Goal: Use online tool/utility: Utilize a website feature to perform a specific function

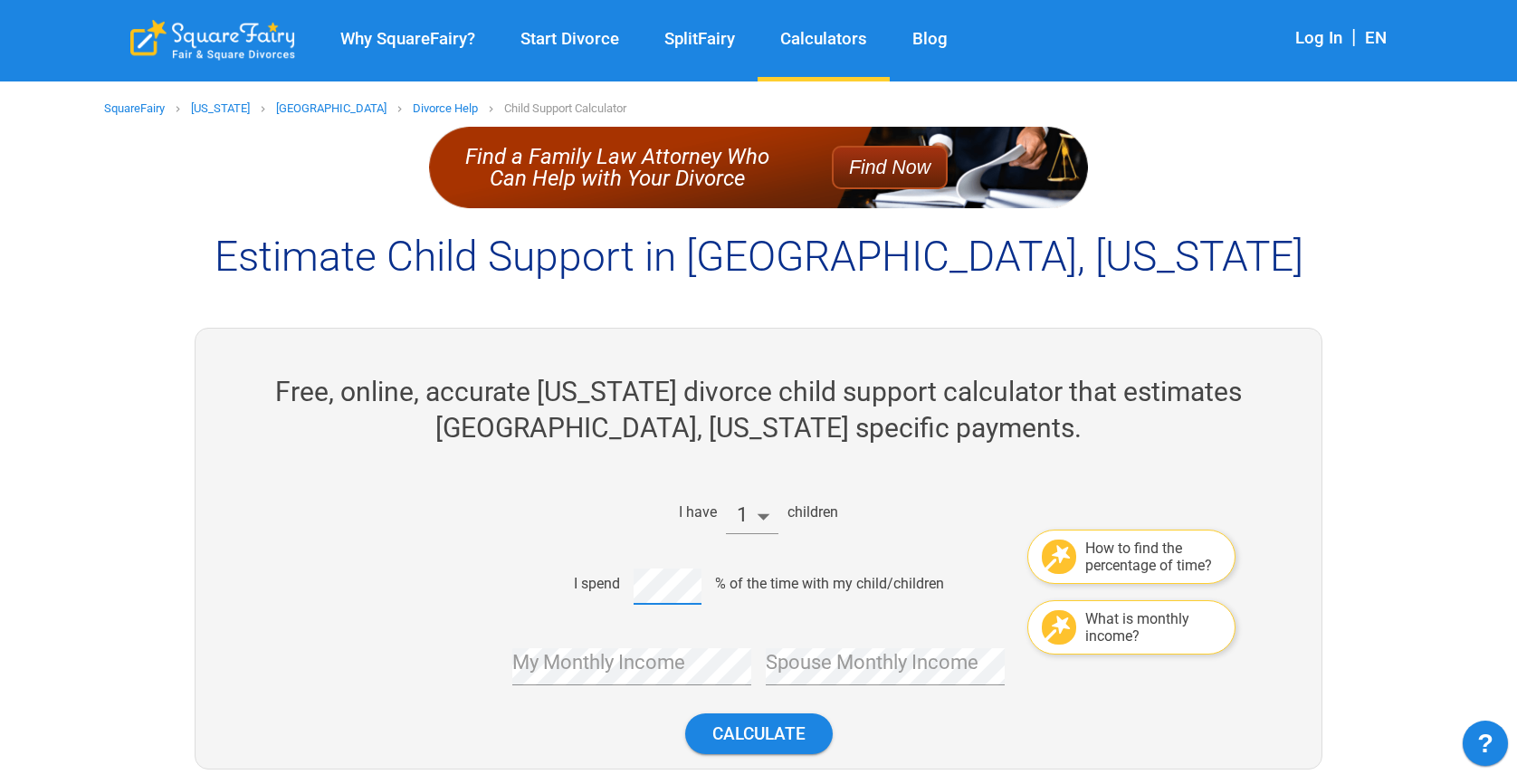
click at [631, 575] on div "I spend % of the time with my child/children" at bounding box center [751, 584] width 761 height 43
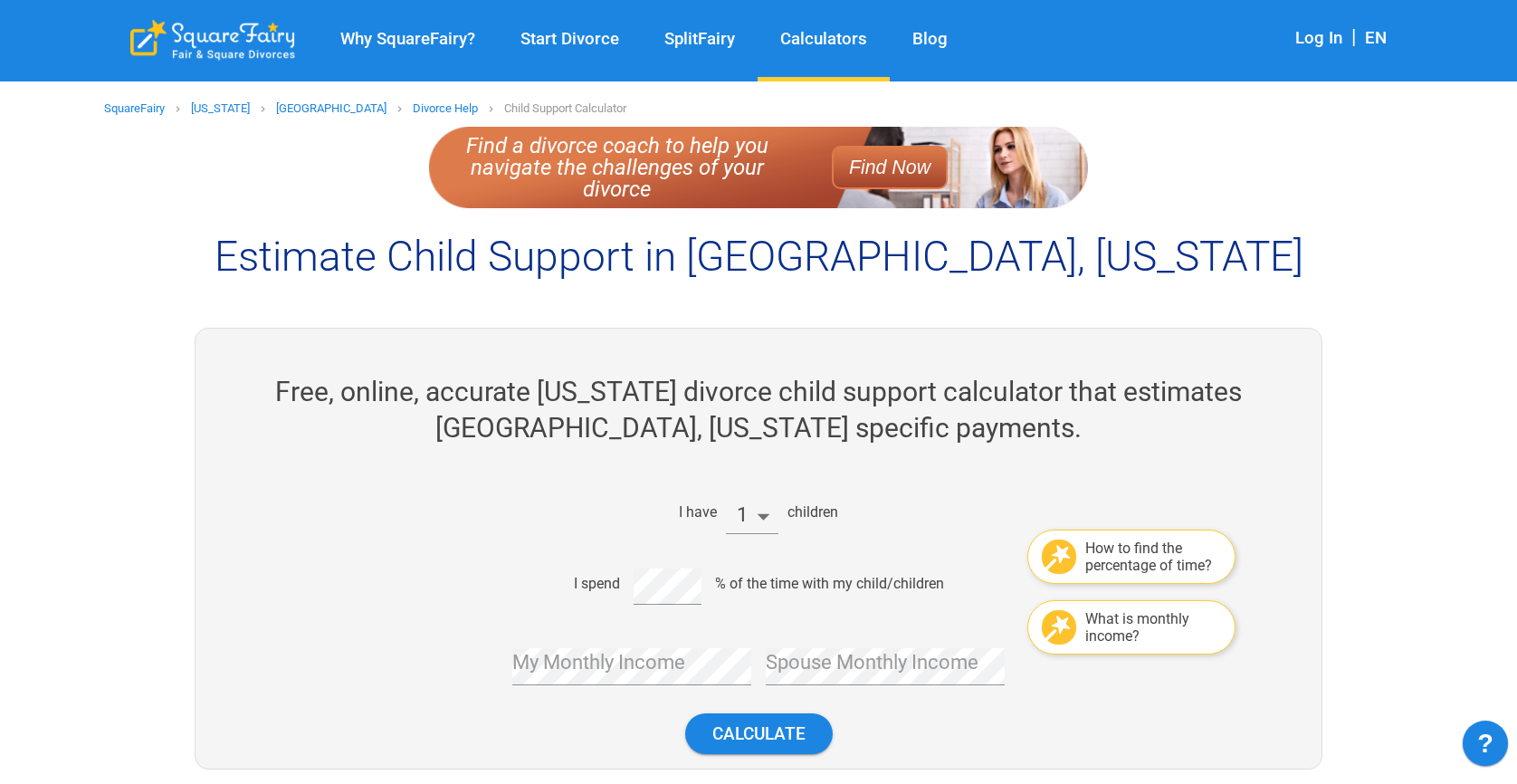
click at [151, 526] on div "Free, online, accurate [US_STATE] divorce child support calculator that estimat…" at bounding box center [758, 548] width 1309 height 442
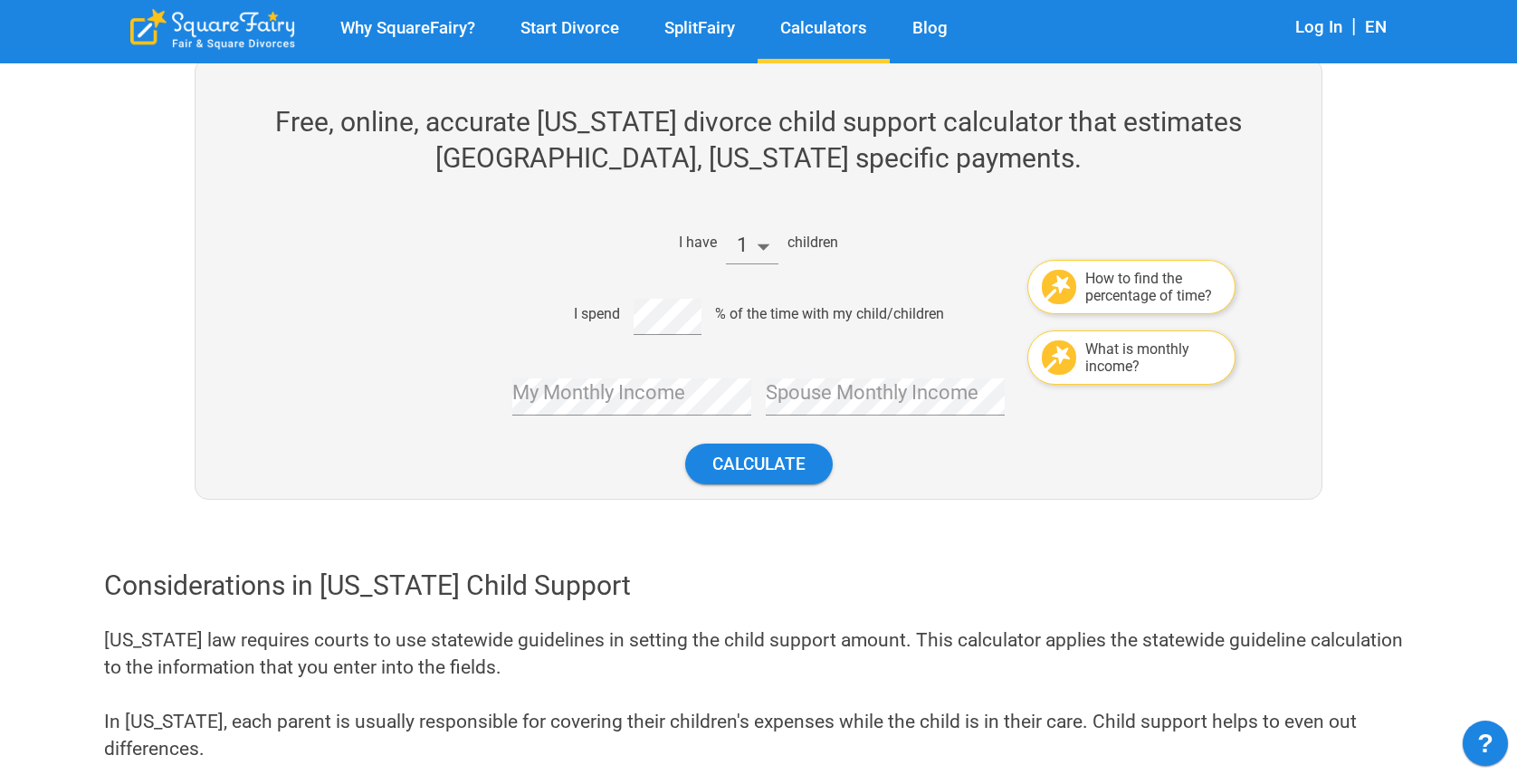
scroll to position [271, 0]
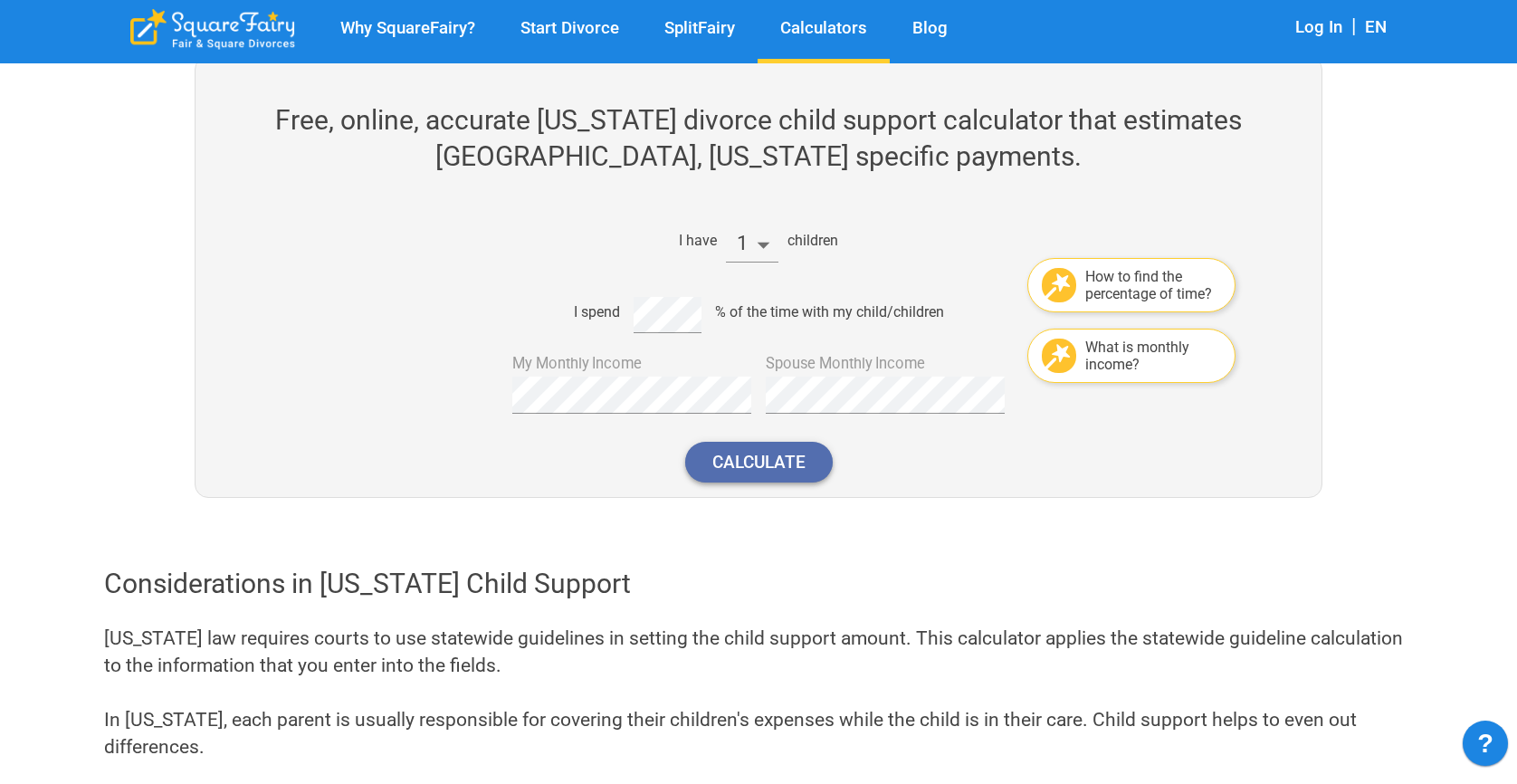
click at [752, 480] on button "Calculate" at bounding box center [759, 462] width 148 height 41
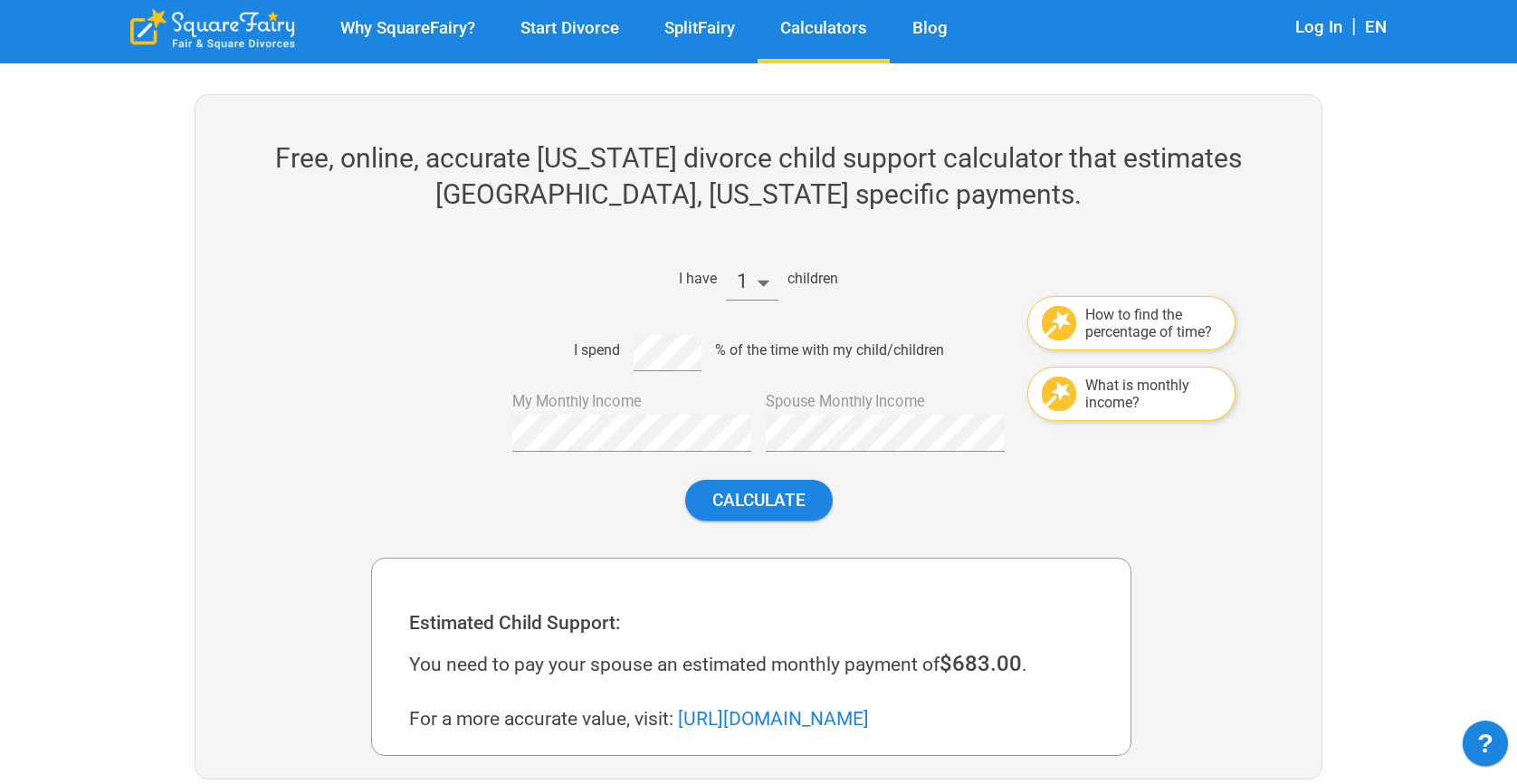
scroll to position [227, 0]
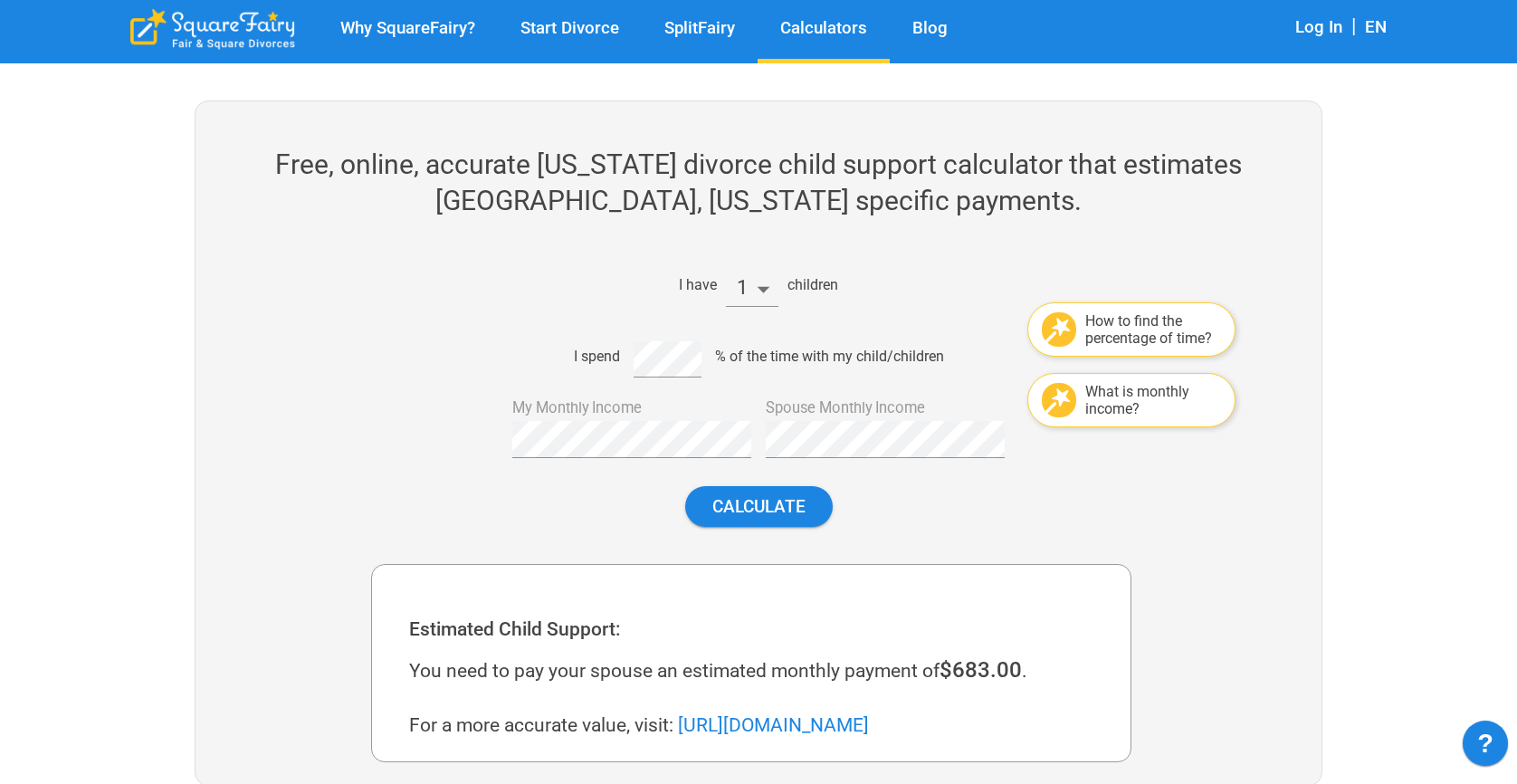
click at [176, 511] on div "Free, online, accurate [US_STATE] divorce child support calculator that estimat…" at bounding box center [758, 443] width 1309 height 685
click at [785, 515] on button "Calculate" at bounding box center [759, 507] width 148 height 41
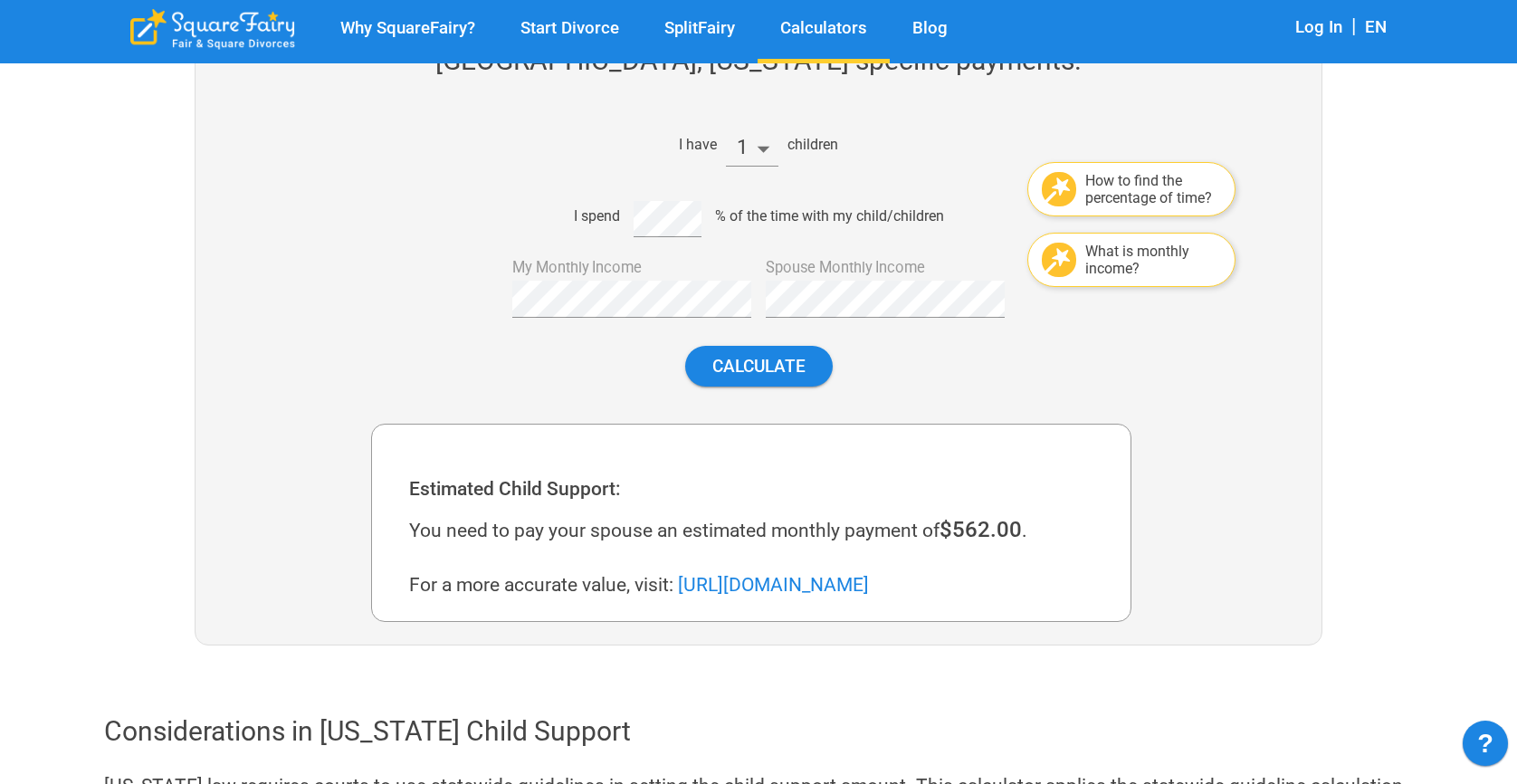
scroll to position [318, 0]
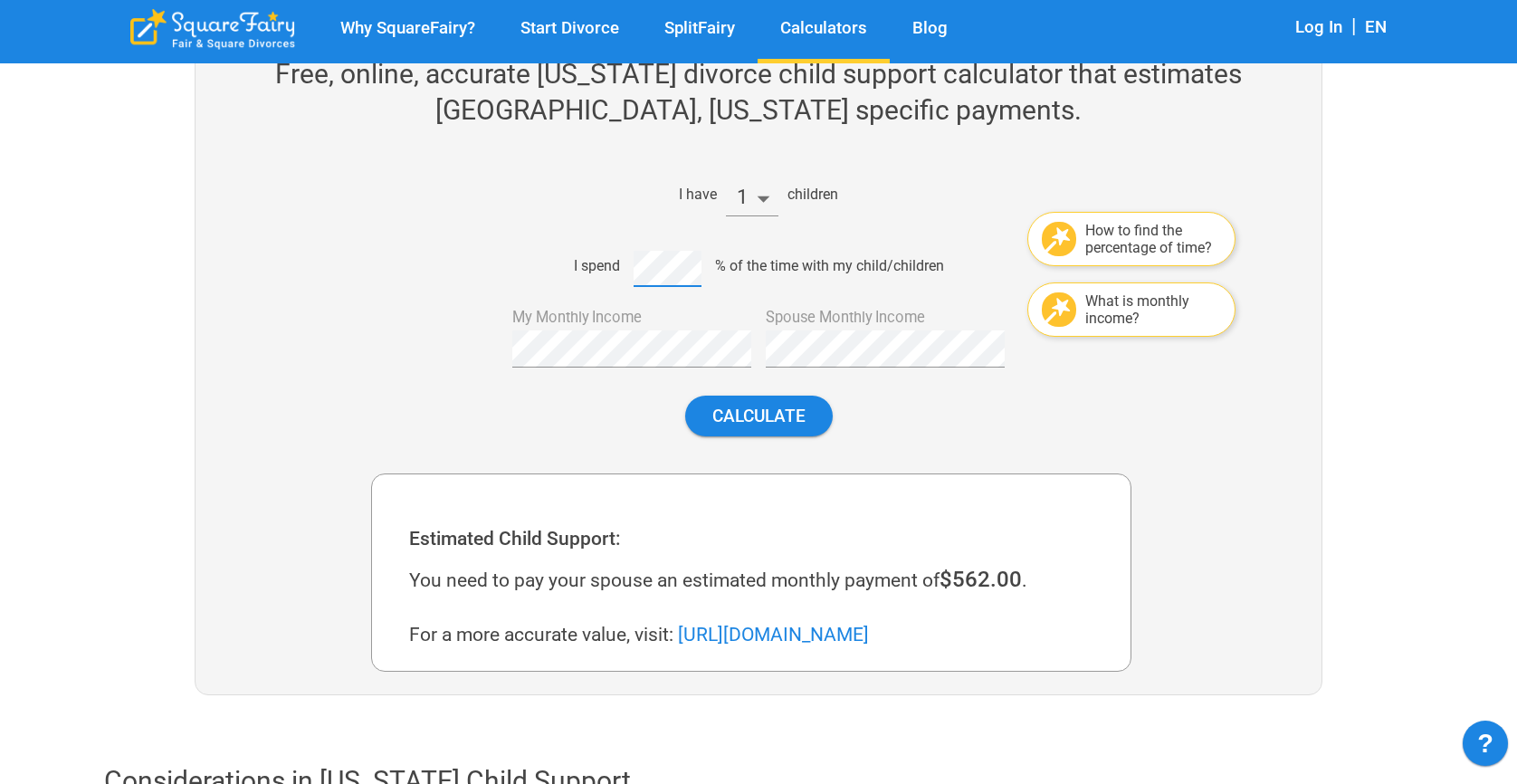
click at [632, 264] on div "I spend % of the time with my child/children" at bounding box center [751, 266] width 761 height 43
click at [752, 405] on button "Calculate" at bounding box center [759, 416] width 148 height 41
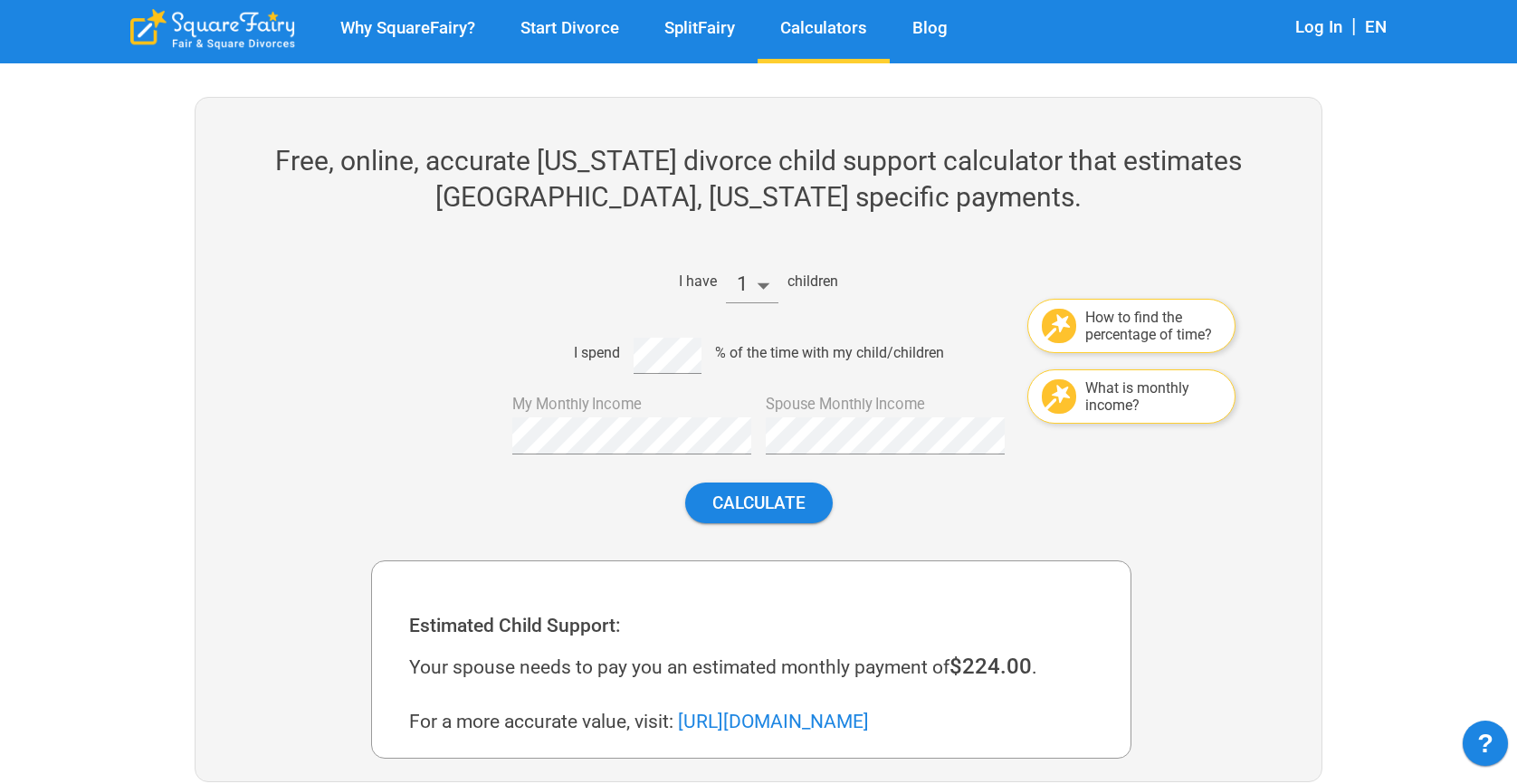
scroll to position [227, 0]
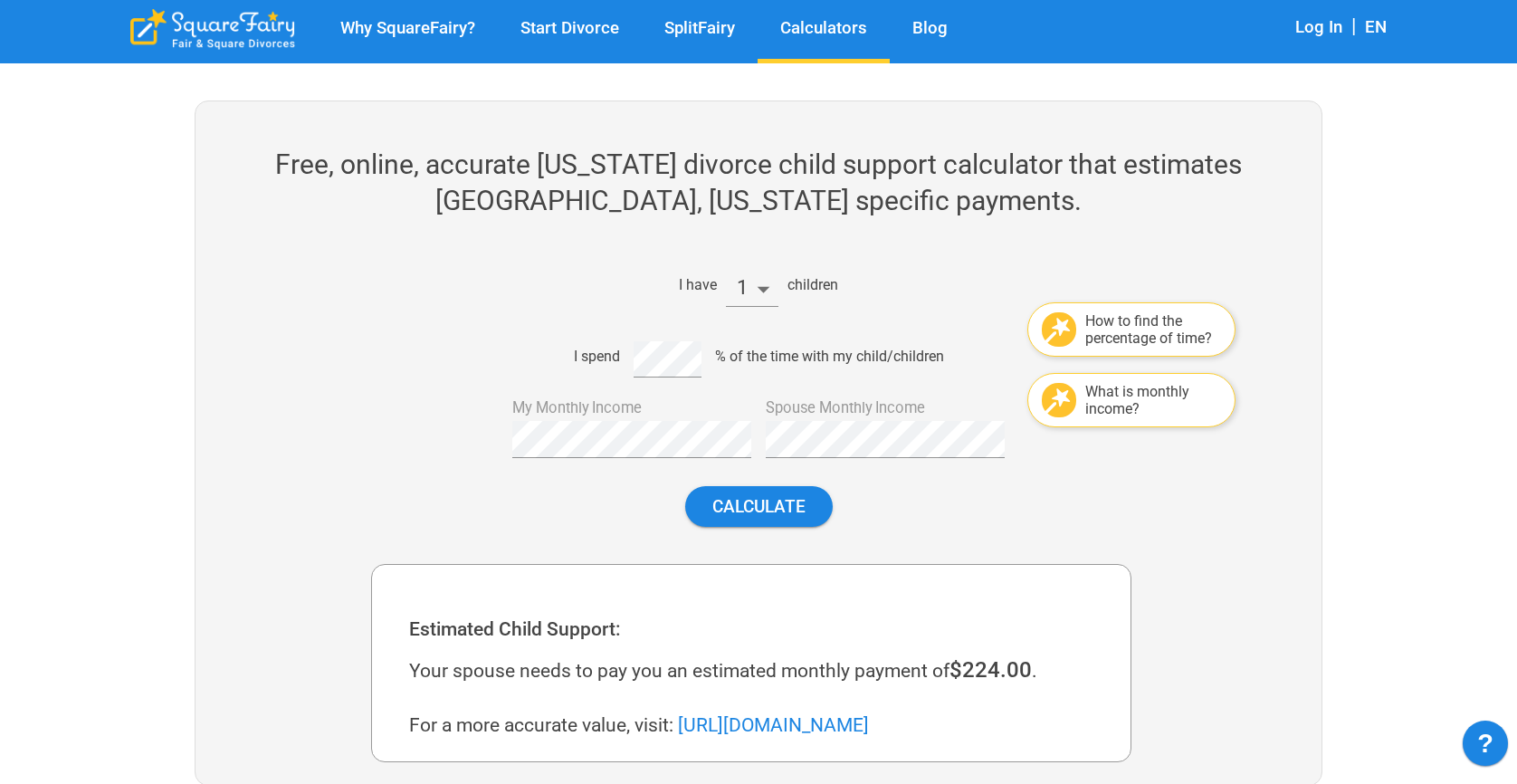
click at [813, 530] on div "Calculate" at bounding box center [751, 506] width 761 height 69
click at [809, 507] on button "Calculate" at bounding box center [759, 507] width 148 height 41
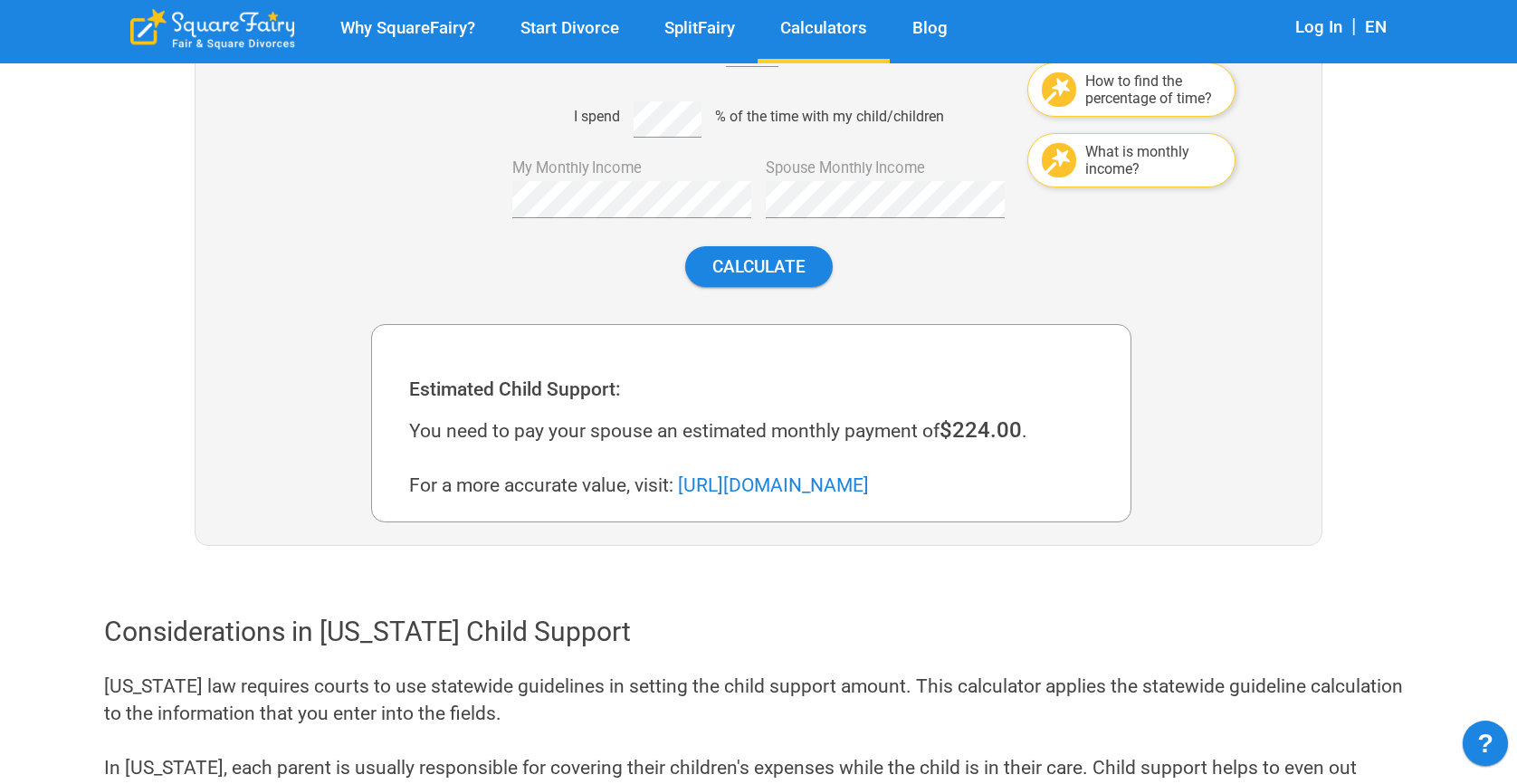
scroll to position [499, 0]
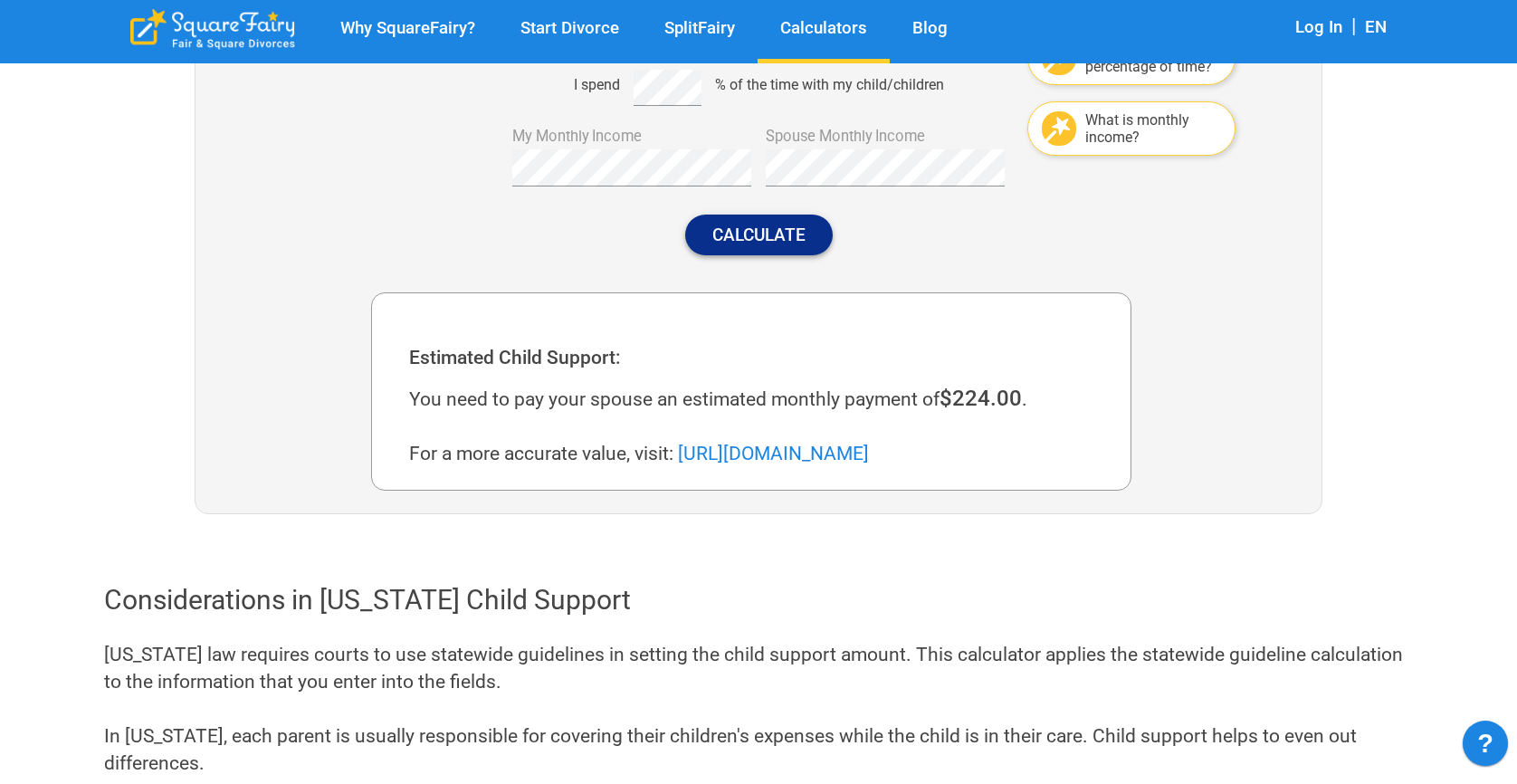
click at [744, 233] on button "Calculate" at bounding box center [759, 235] width 148 height 41
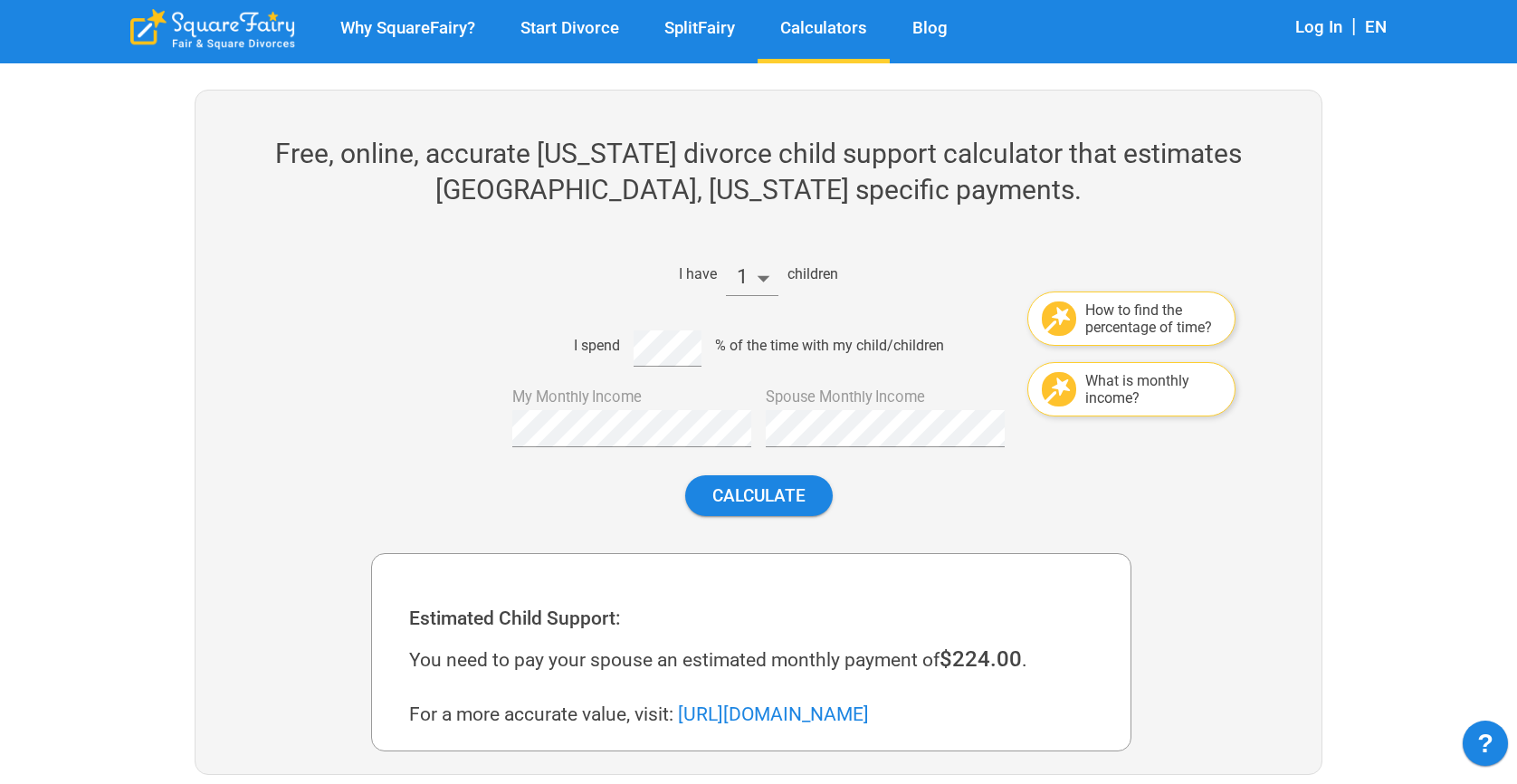
scroll to position [227, 0]
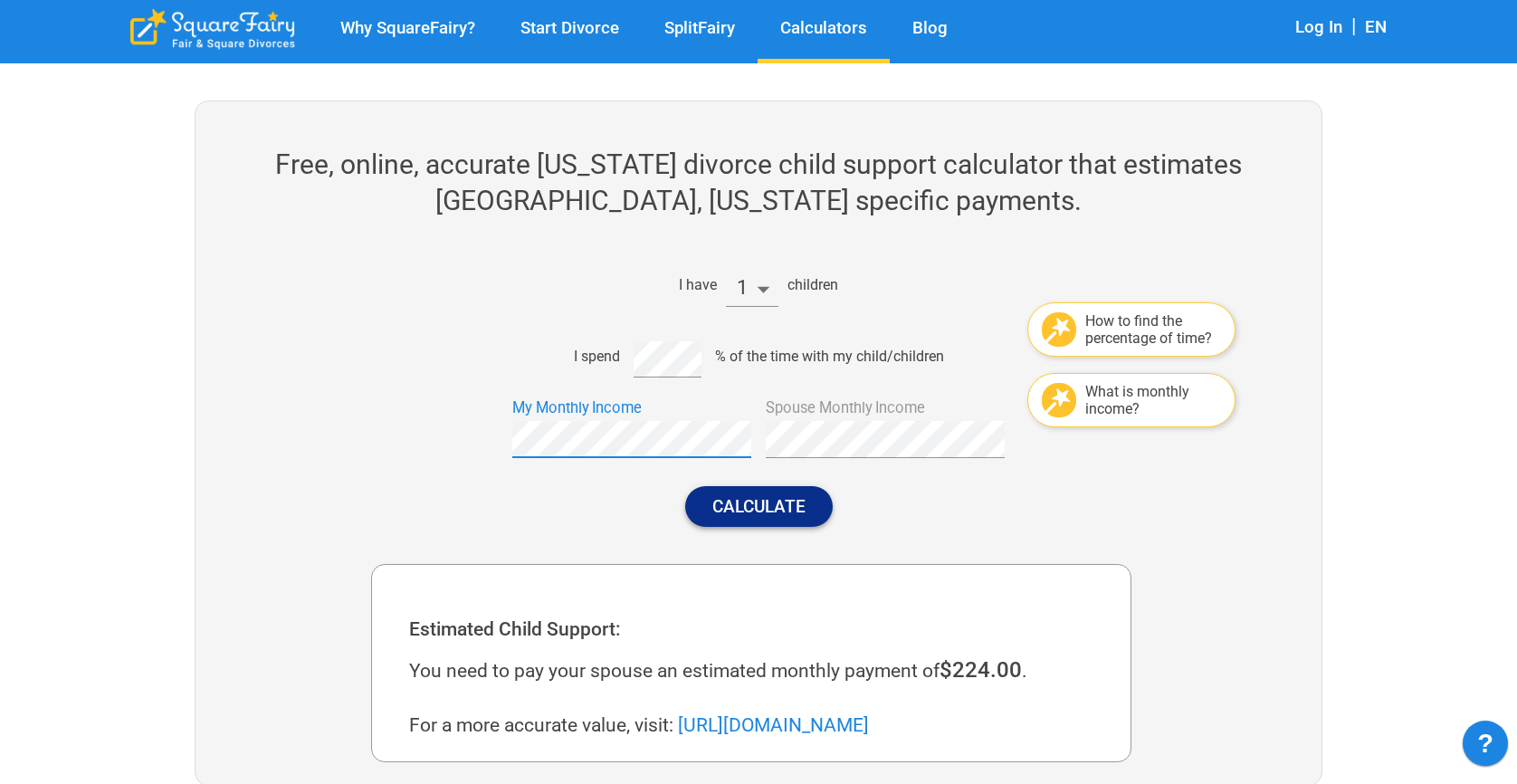
click at [753, 504] on button "Calculate" at bounding box center [759, 507] width 148 height 41
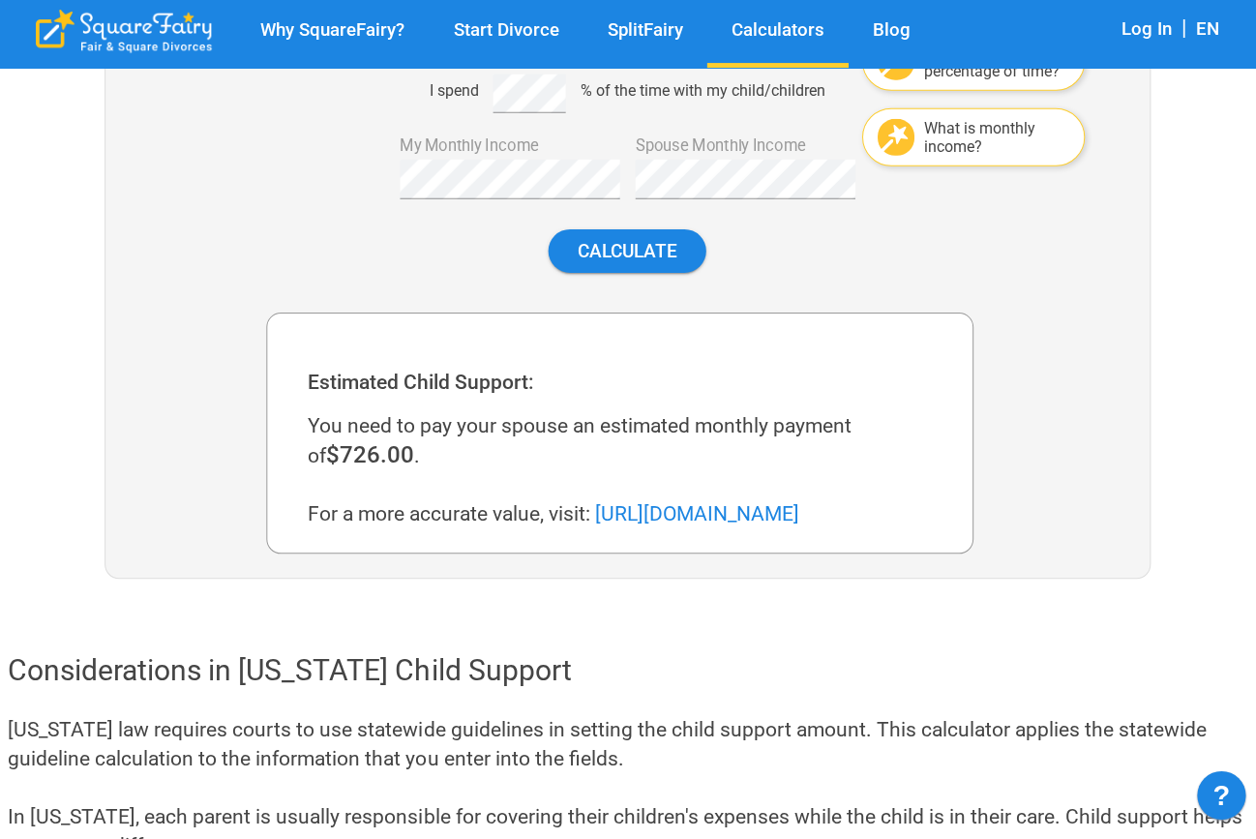
scroll to position [533, 0]
